Goal: Task Accomplishment & Management: Use online tool/utility

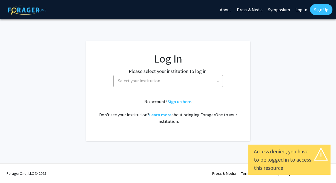
select select
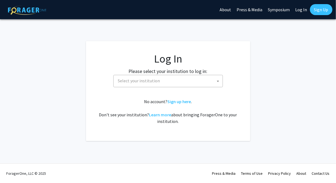
click at [200, 76] on span "Select your institution" at bounding box center [169, 80] width 107 height 11
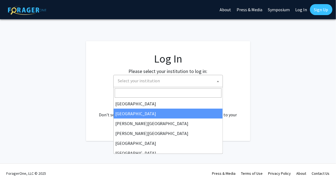
select select "10"
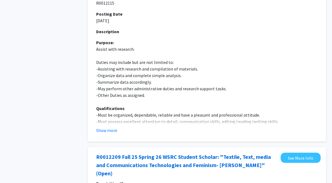
scroll to position [110, 0]
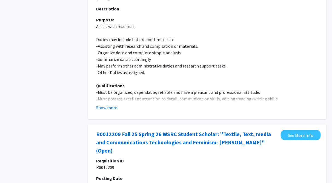
drag, startPoint x: 199, startPoint y: 81, endPoint x: 86, endPoint y: 95, distance: 114.4
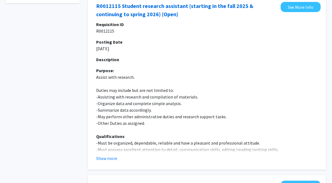
scroll to position [0, 0]
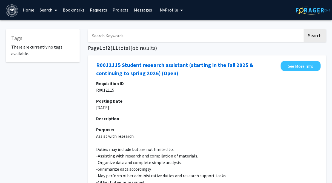
click at [147, 33] on input "Search Keywords" at bounding box center [195, 35] width 215 height 13
paste input "Social media communications assistant"
type input "Social media communications assistant"
click at [304, 29] on button "Search" at bounding box center [315, 35] width 22 height 13
click at [317, 39] on button "Search" at bounding box center [315, 35] width 22 height 13
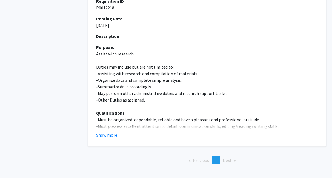
scroll to position [27, 0]
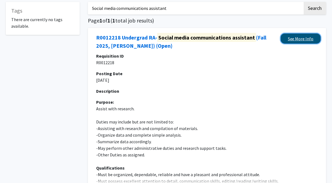
click at [306, 43] on link "See More Info" at bounding box center [301, 38] width 40 height 10
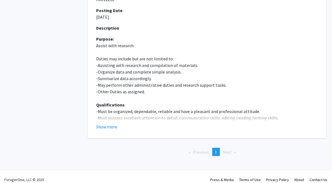
scroll to position [97, 0]
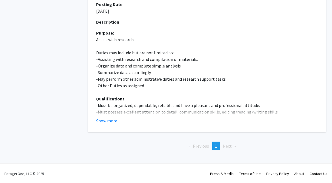
click at [105, 117] on fg-read-more "Requisition ID R0012218 Posting Date 09/04/2025 Description Purpose: Assist wit…" at bounding box center [207, 54] width 222 height 140
click at [106, 120] on button "Show more" at bounding box center [106, 120] width 21 height 7
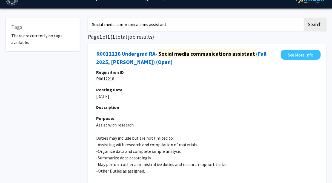
scroll to position [11, 0]
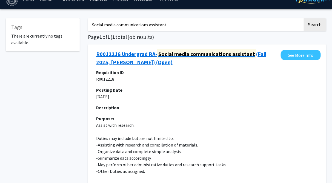
click at [145, 54] on link "R0012218 Undergrad RA- Social media communications assistant (Fall 2025, [PERSO…" at bounding box center [187, 58] width 182 height 16
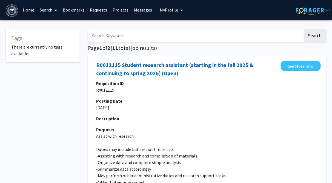
click at [154, 39] on input "Search Keywords" at bounding box center [195, 35] width 215 height 13
paste input "Social media communications assistant"
type input "Social media communications assistant"
click at [304, 29] on button "Search" at bounding box center [315, 35] width 22 height 13
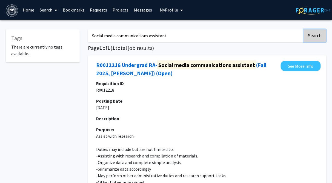
click at [306, 34] on button "Search" at bounding box center [315, 35] width 22 height 13
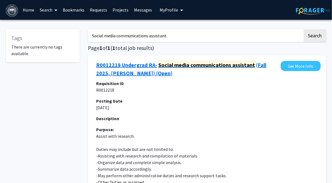
click at [159, 68] on mark "Social media communications assistant" at bounding box center [206, 64] width 99 height 9
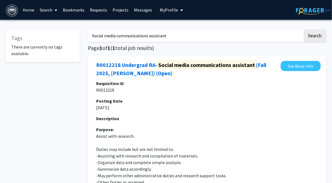
click at [176, 36] on input "Social media communications assistant" at bounding box center [195, 35] width 215 height 13
paste input "The WSRC Louise Weinberg Arts"
type input "The WSRC Louise Weinberg Arts"
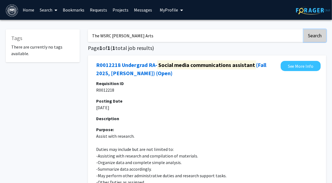
click at [304, 39] on button "Search" at bounding box center [315, 35] width 22 height 13
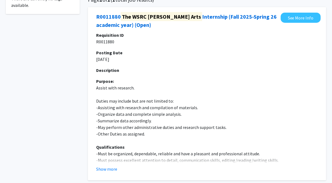
scroll to position [97, 0]
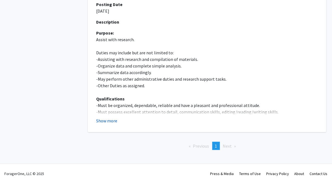
click at [101, 118] on button "Show more" at bounding box center [106, 120] width 21 height 7
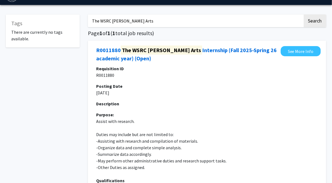
scroll to position [14, 0]
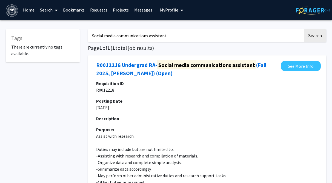
scroll to position [11, 0]
